Goal: Check status: Check status

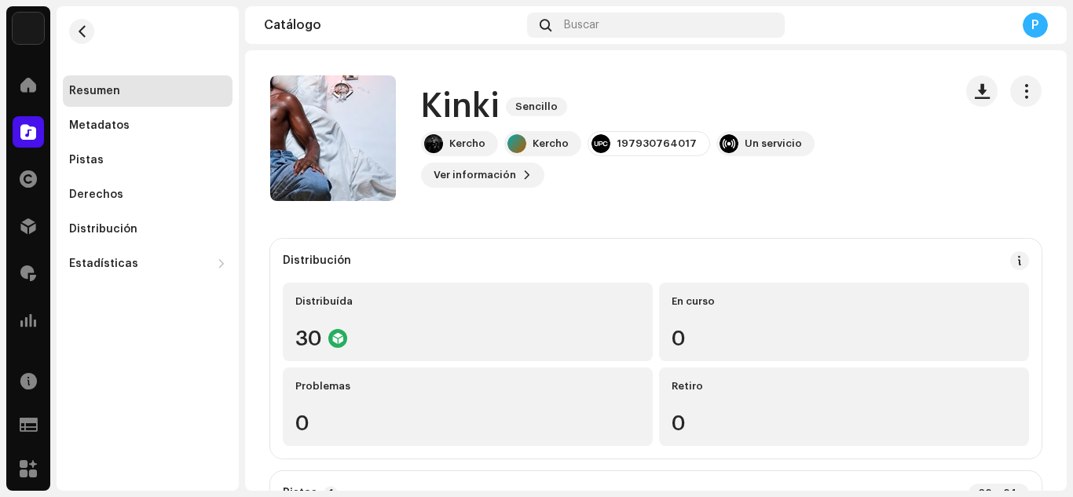
click at [28, 133] on span at bounding box center [28, 132] width 16 height 13
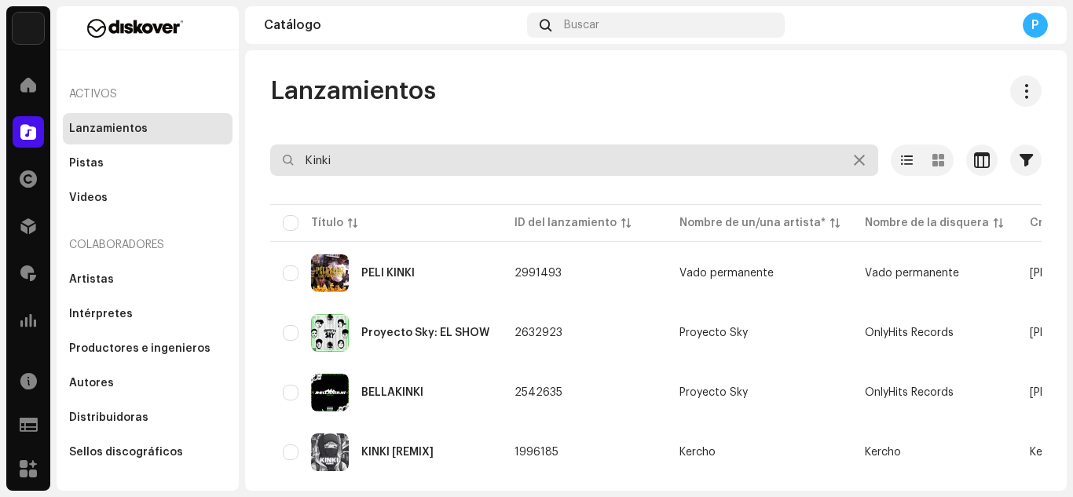
click at [422, 156] on input "Kinki" at bounding box center [574, 159] width 608 height 31
paste input "7316481389415"
type input "7316481389415"
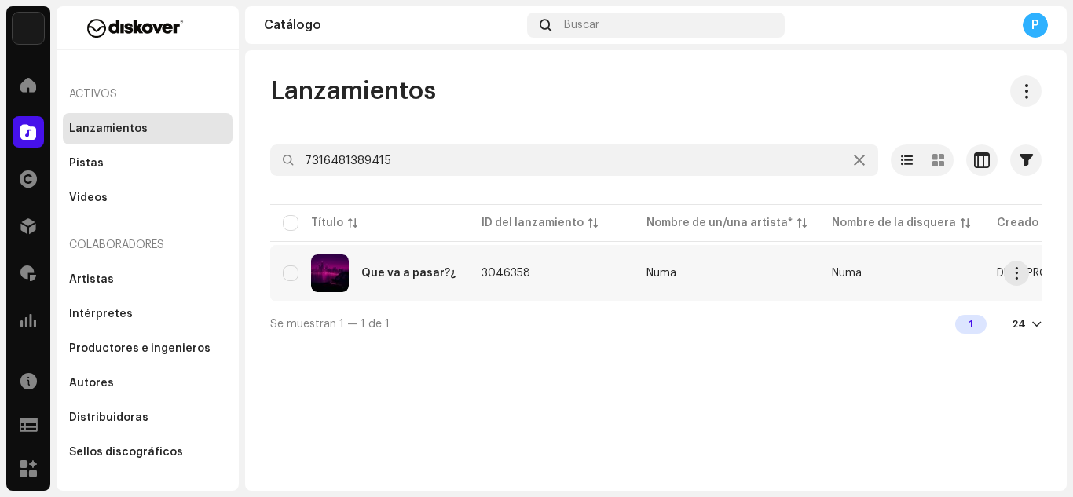
click at [436, 281] on div "Que va a pasar?¿" at bounding box center [370, 273] width 174 height 38
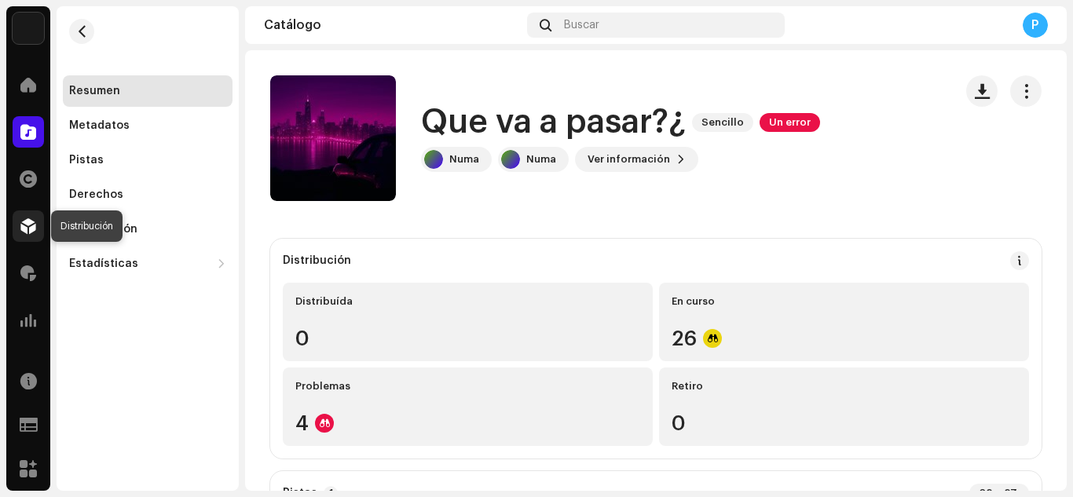
click at [38, 228] on div at bounding box center [28, 225] width 31 height 31
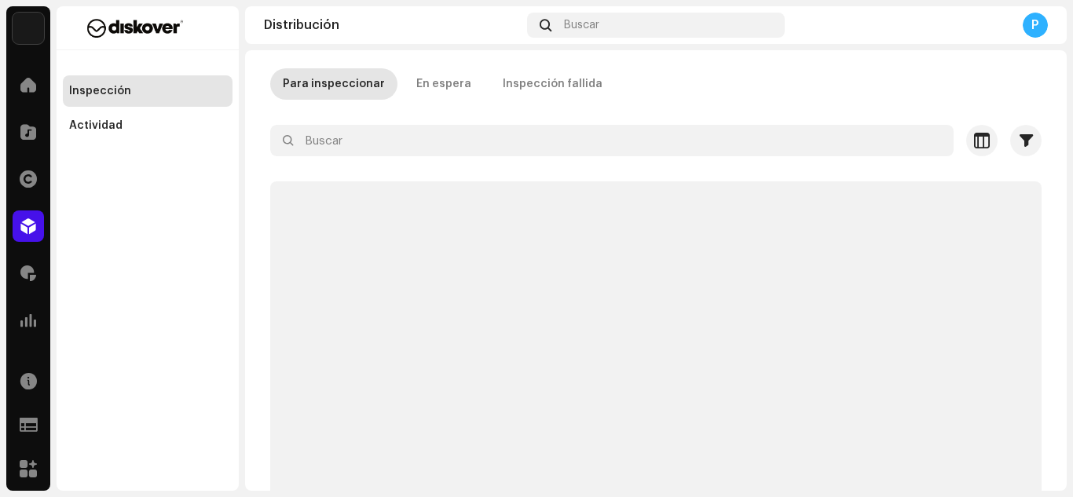
scroll to position [79, 0]
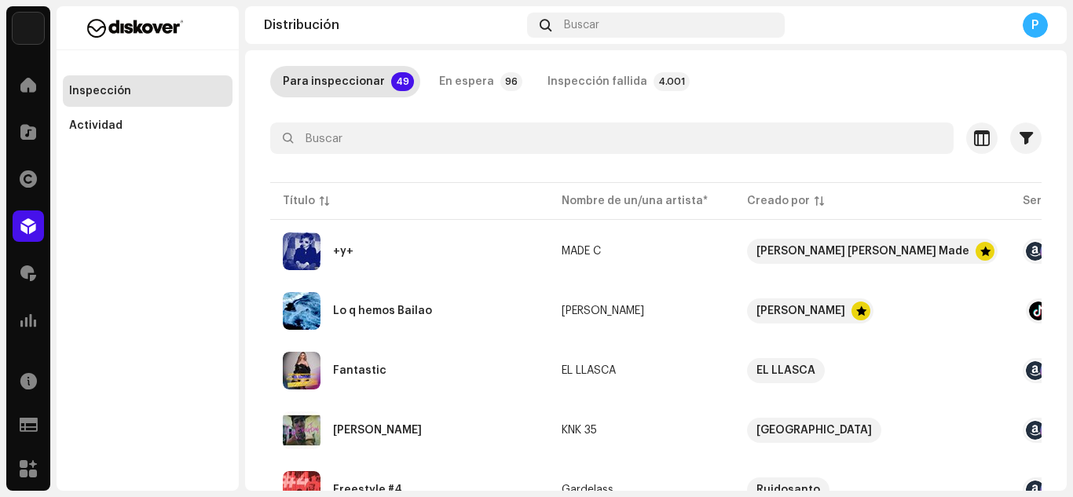
click at [353, 241] on td "+y+" at bounding box center [409, 251] width 279 height 57
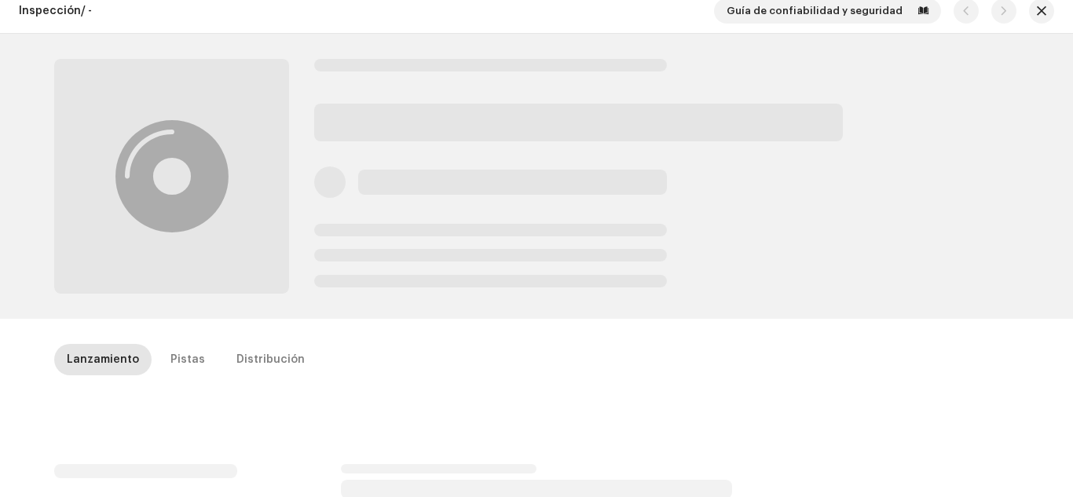
scroll to position [16, 0]
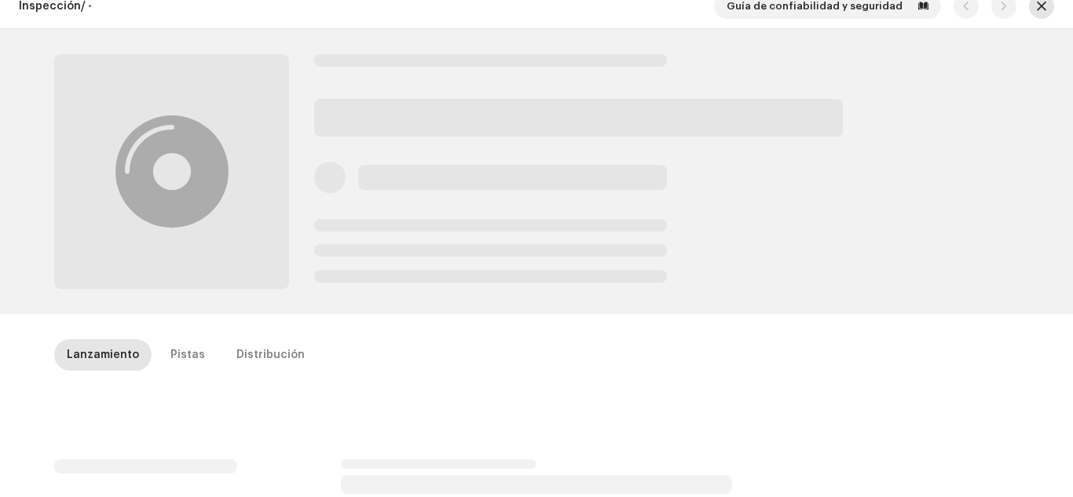
click at [1037, 7] on span "button" at bounding box center [1041, 6] width 9 height 13
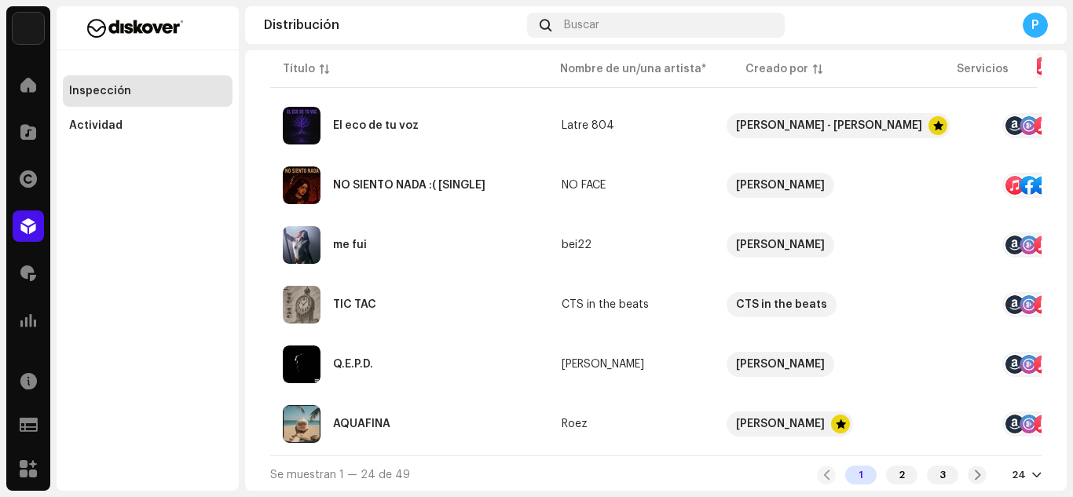
scroll to position [1291, 0]
